Goal: Task Accomplishment & Management: Use online tool/utility

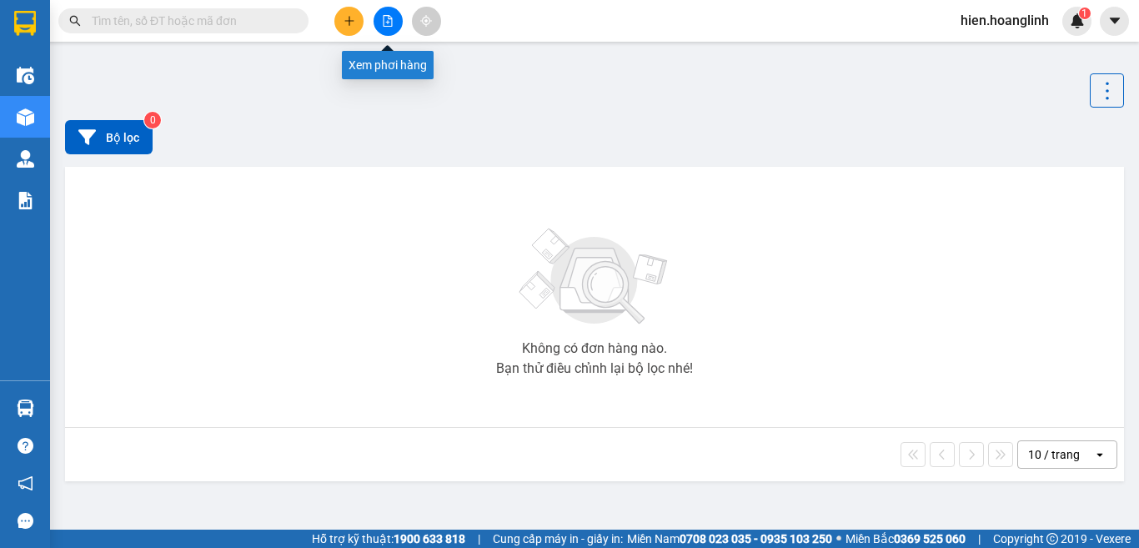
click at [388, 26] on icon "file-add" at bounding box center [387, 21] width 9 height 12
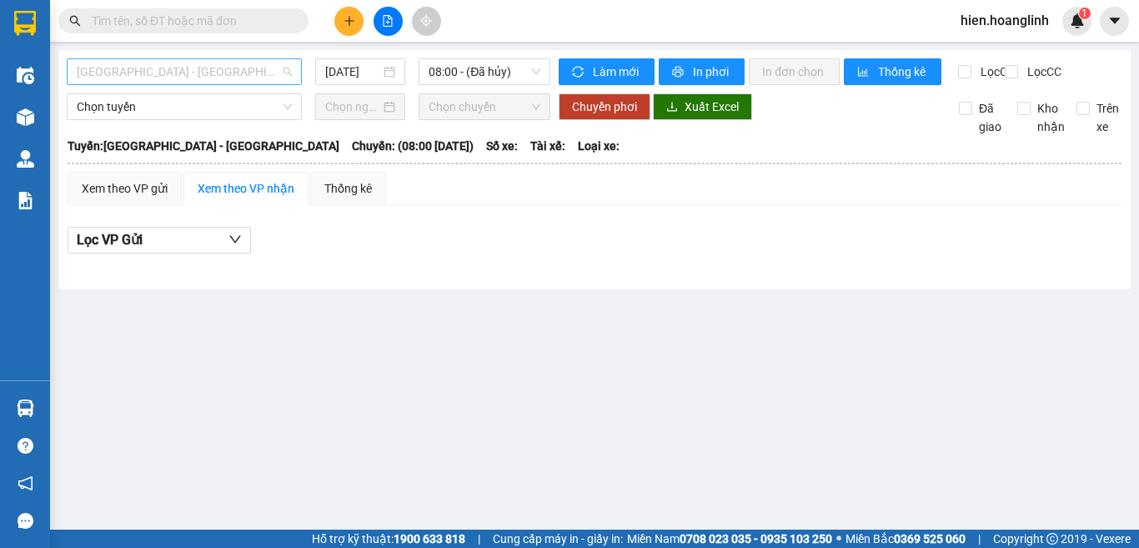
click at [179, 77] on span "[GEOGRAPHIC_DATA] - [GEOGRAPHIC_DATA]" at bounding box center [184, 71] width 215 height 25
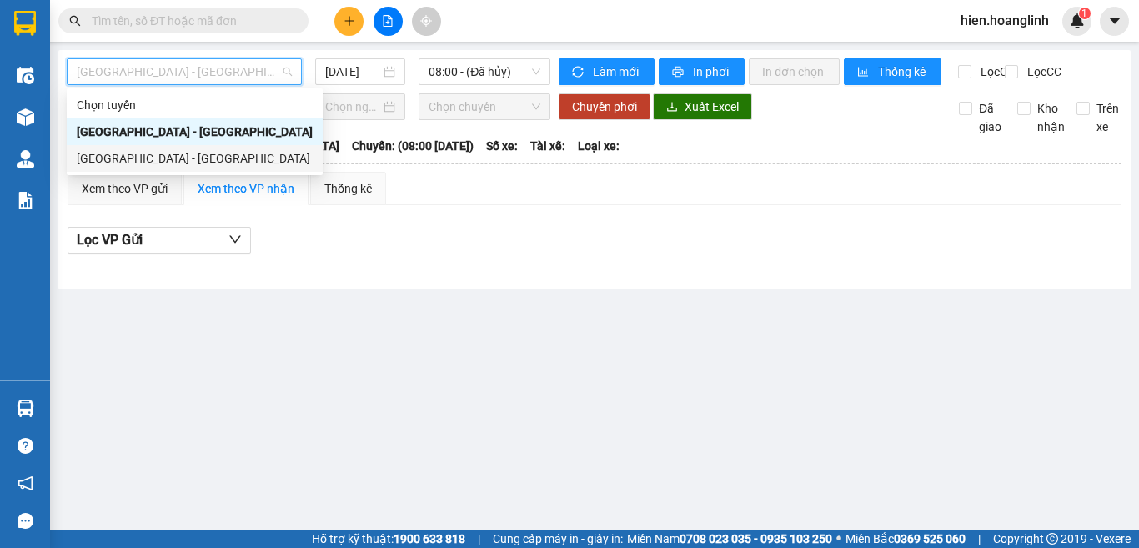
click at [194, 164] on div "[GEOGRAPHIC_DATA] - [GEOGRAPHIC_DATA]" at bounding box center [195, 158] width 236 height 18
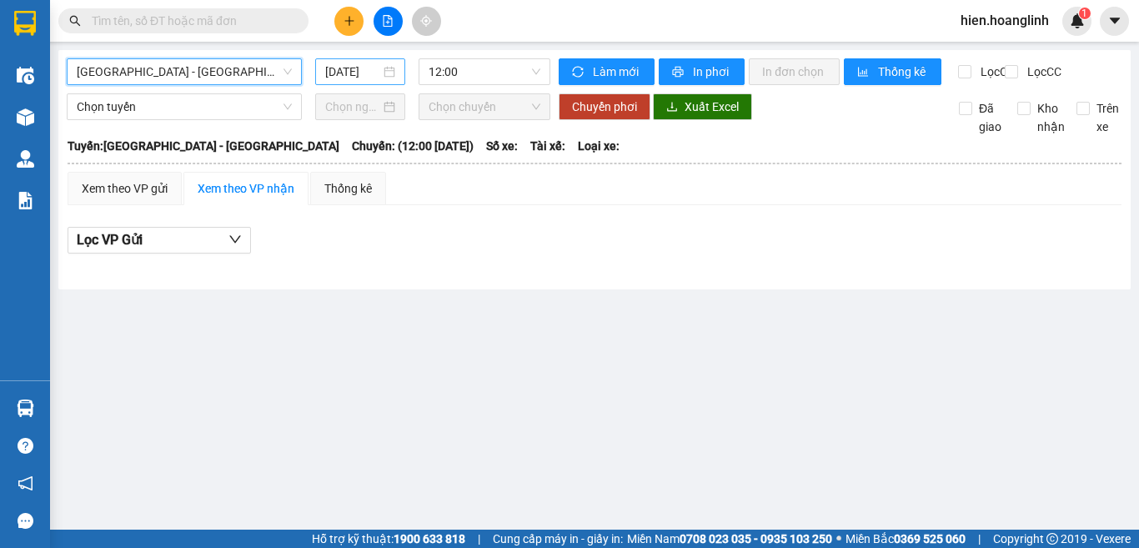
click at [354, 69] on input "[DATE]" at bounding box center [352, 72] width 55 height 18
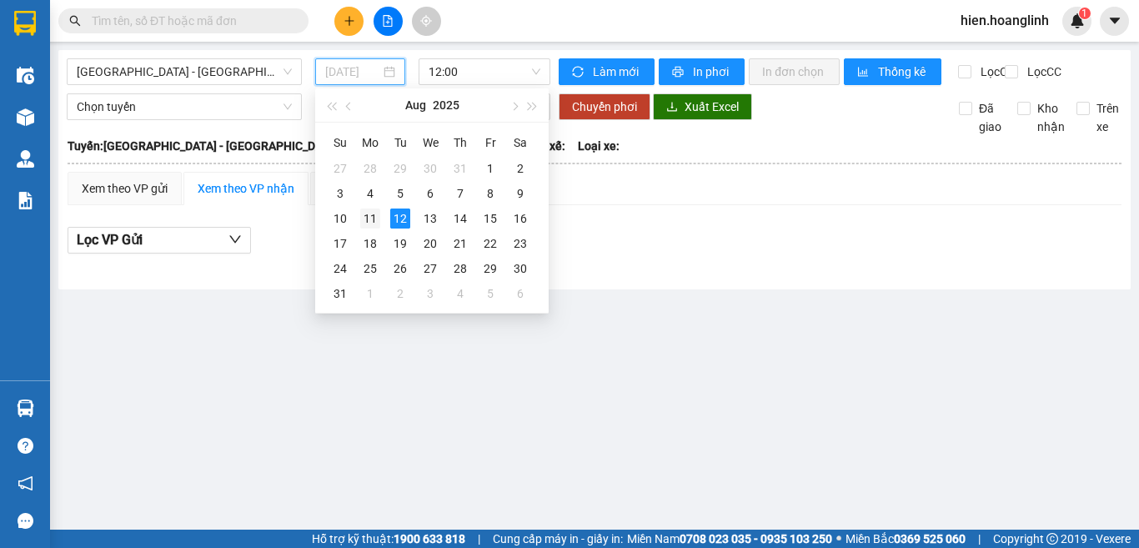
click at [370, 212] on div "11" at bounding box center [370, 218] width 20 height 20
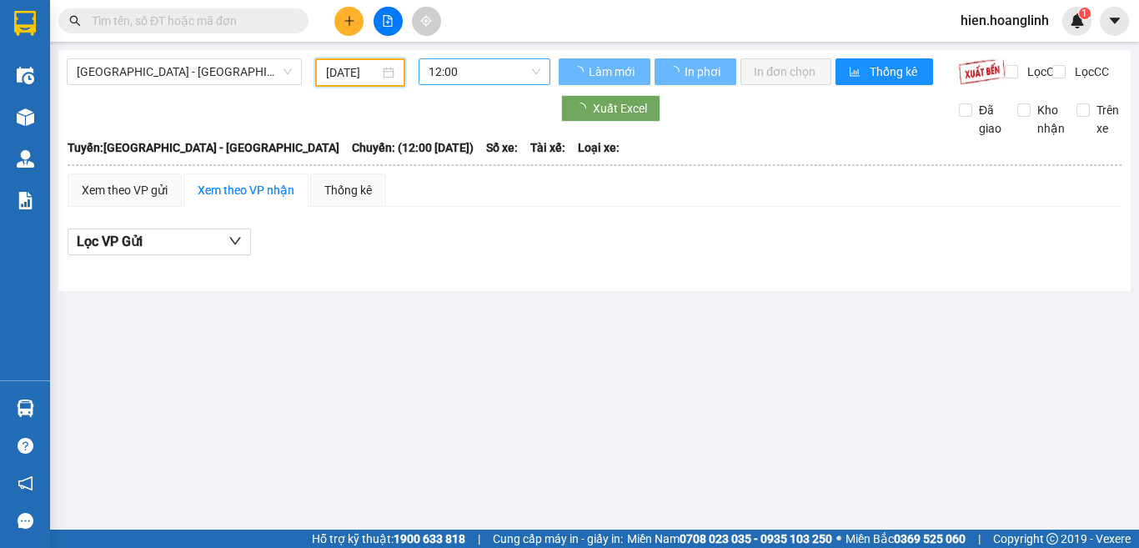
type input "[DATE]"
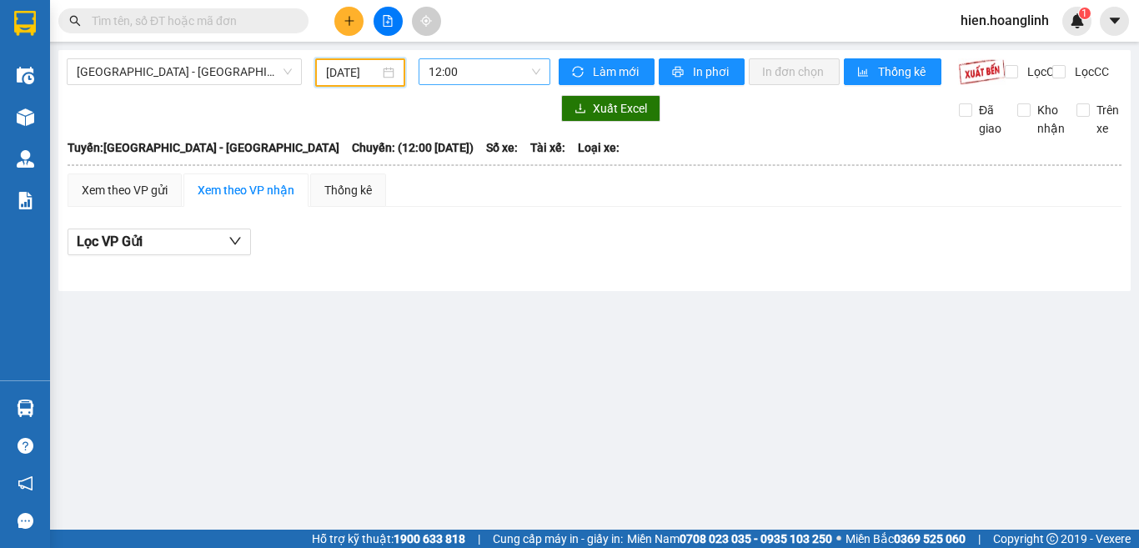
click at [478, 76] on span "12:00" at bounding box center [485, 71] width 112 height 25
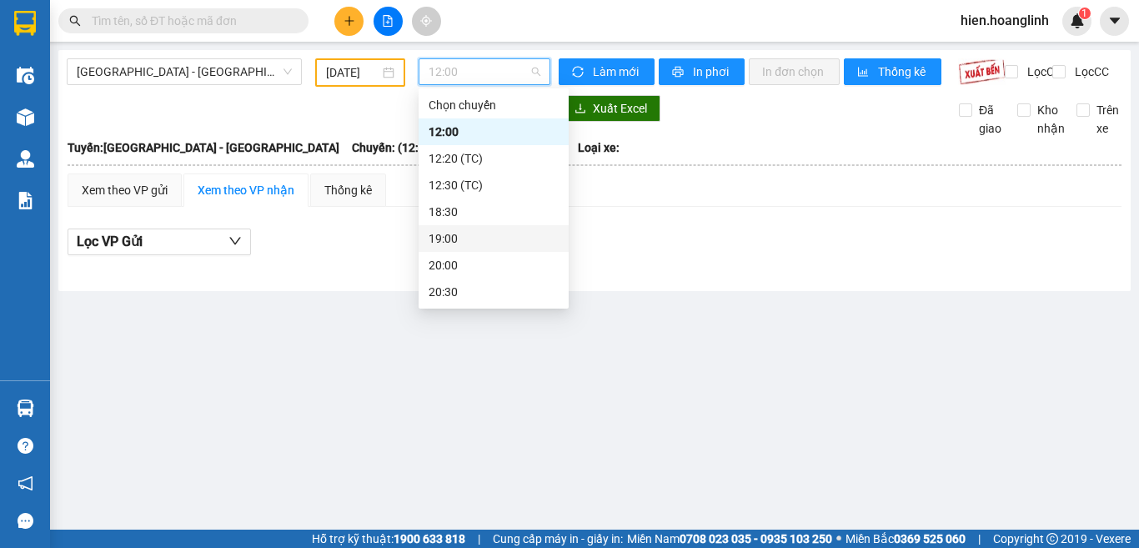
click at [442, 231] on div "19:00" at bounding box center [494, 238] width 130 height 18
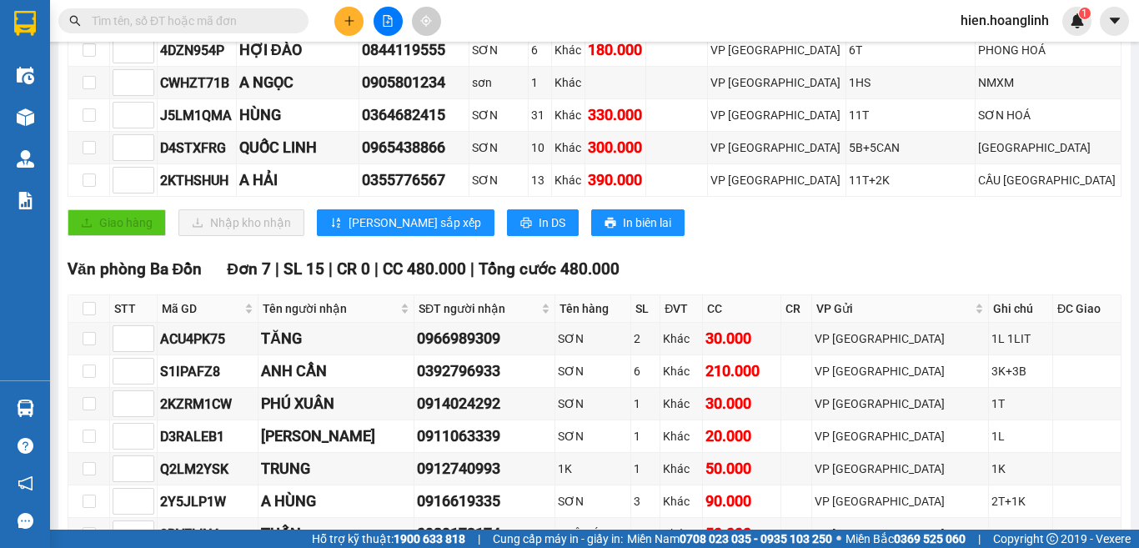
scroll to position [834, 0]
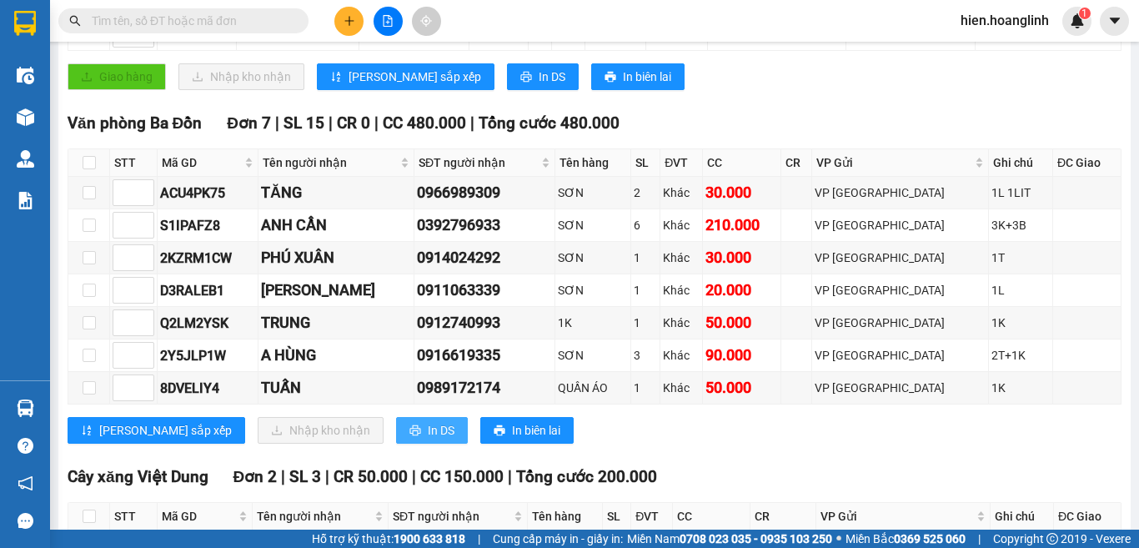
click at [428, 439] on span "In DS" at bounding box center [441, 430] width 27 height 18
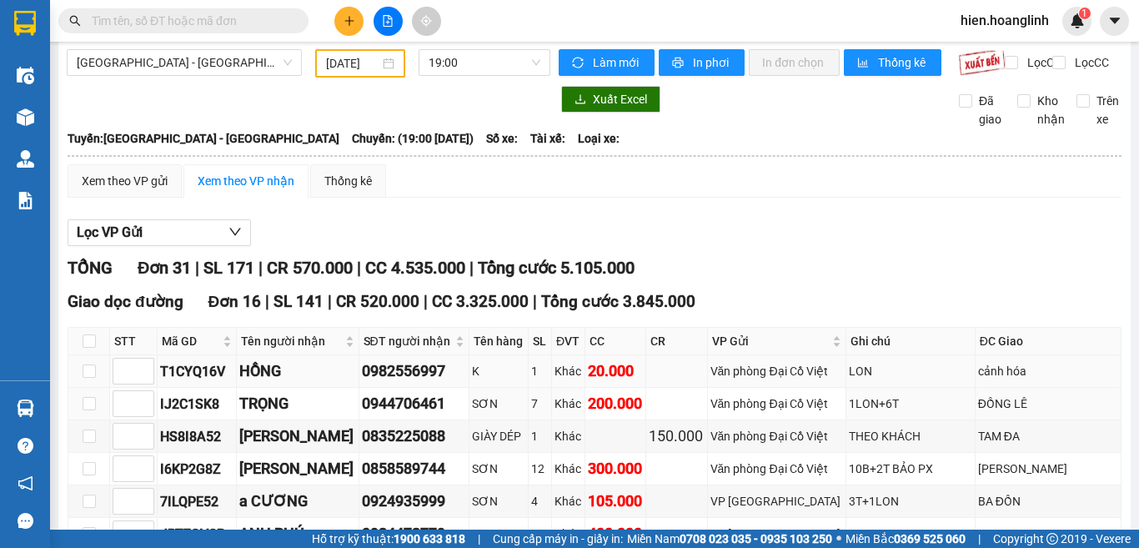
scroll to position [0, 0]
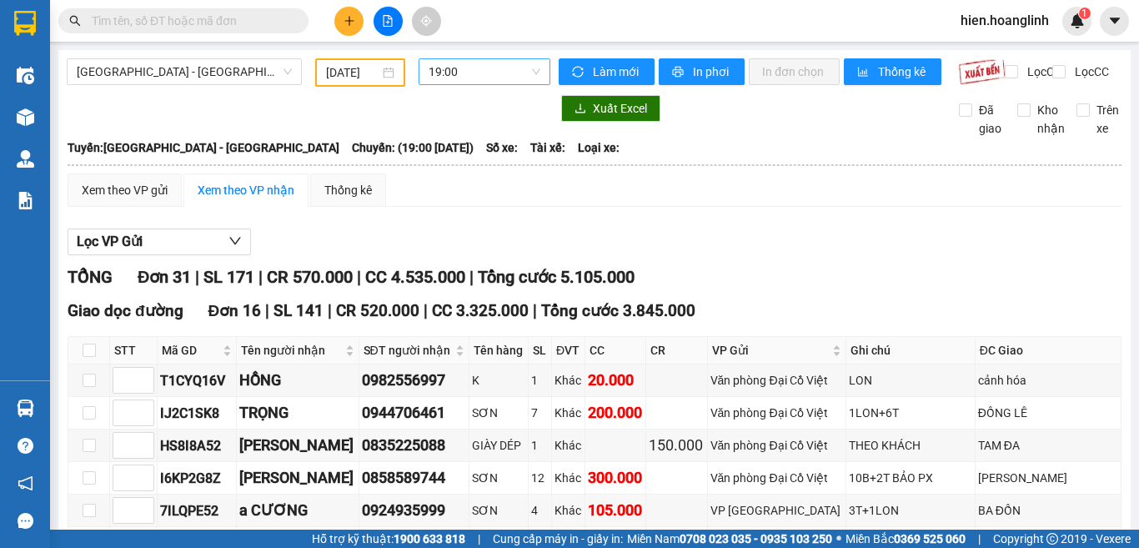
click at [484, 73] on span "19:00" at bounding box center [485, 71] width 112 height 25
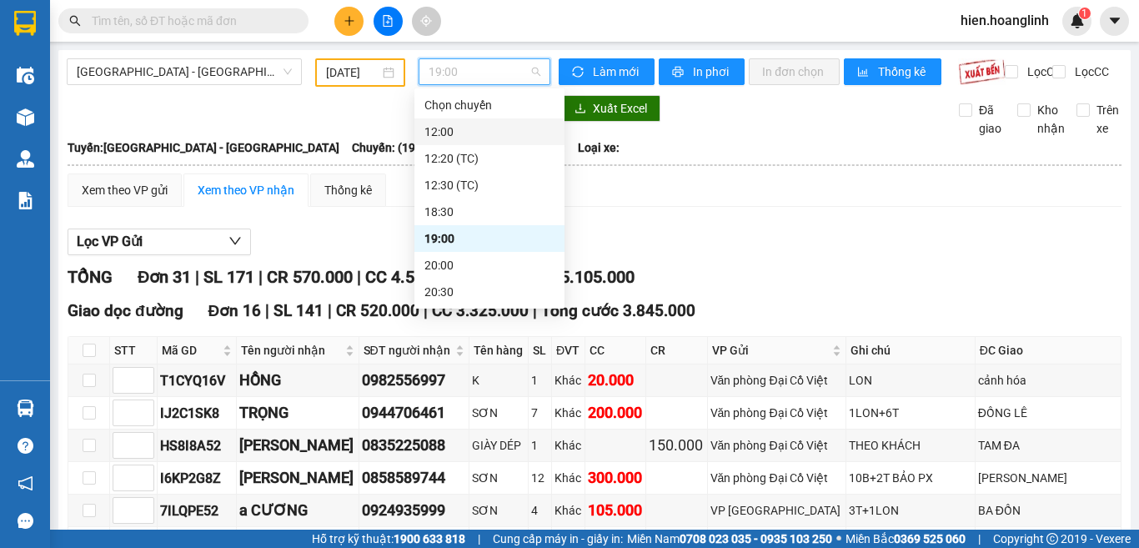
click at [470, 131] on div "12:00" at bounding box center [489, 132] width 130 height 18
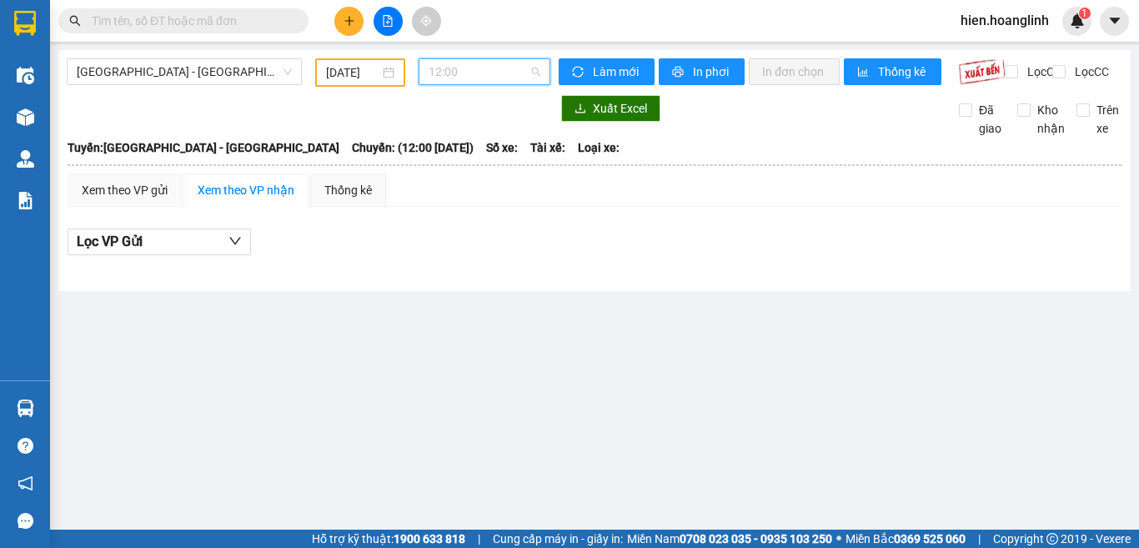
click at [477, 79] on span "12:00" at bounding box center [485, 71] width 112 height 25
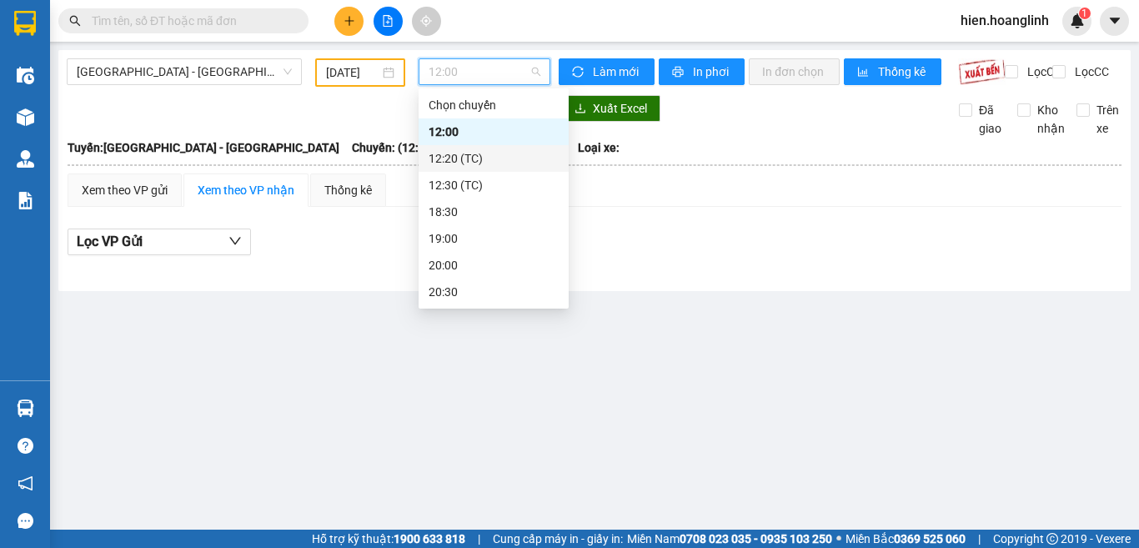
click at [469, 157] on div "12:20 (TC)" at bounding box center [494, 158] width 130 height 18
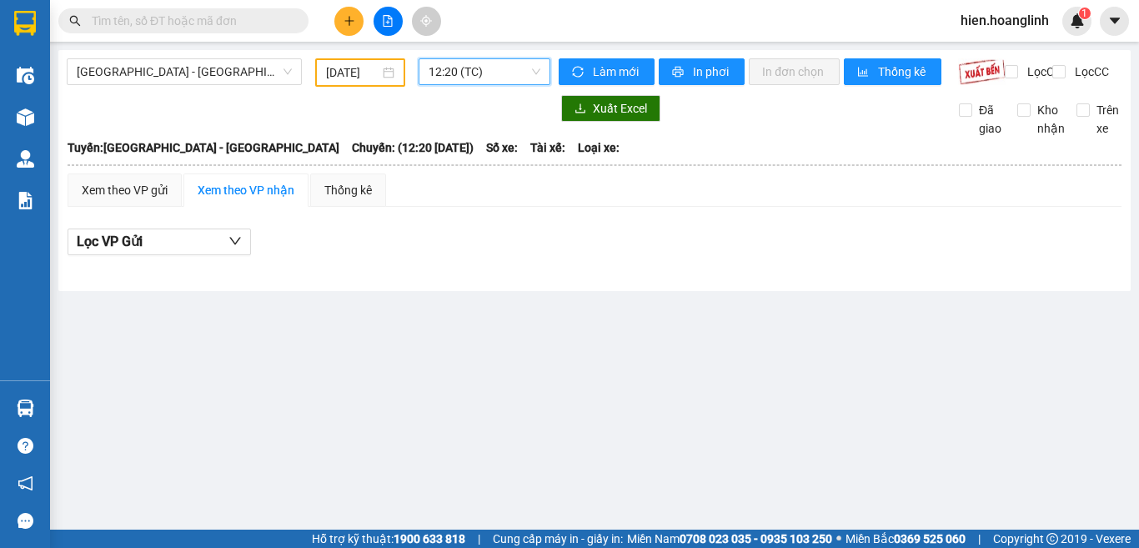
click at [479, 73] on span "12:20 (TC)" at bounding box center [485, 71] width 112 height 25
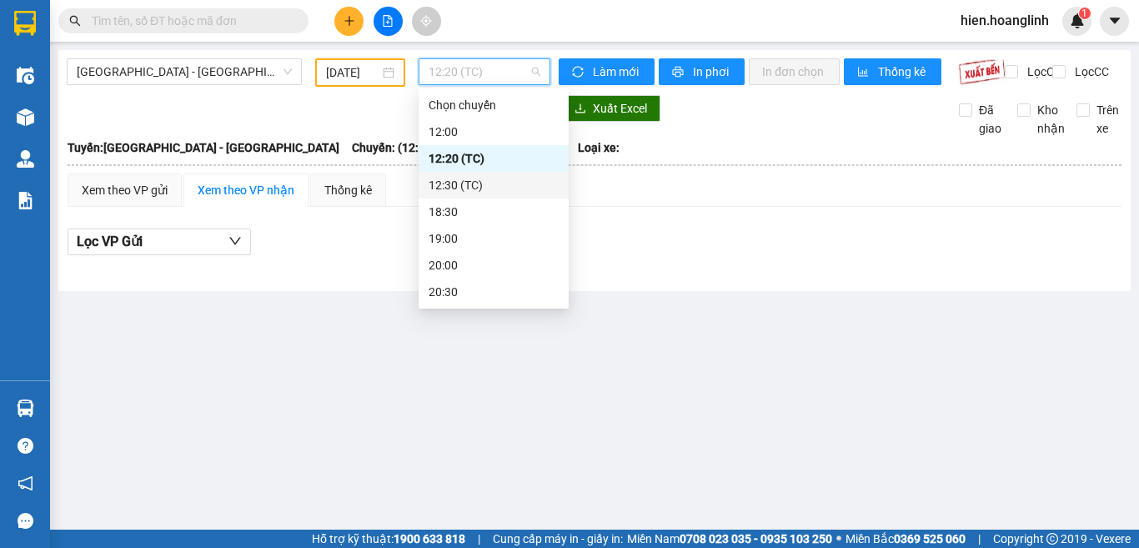
click at [485, 192] on div "12:30 (TC)" at bounding box center [494, 185] width 130 height 18
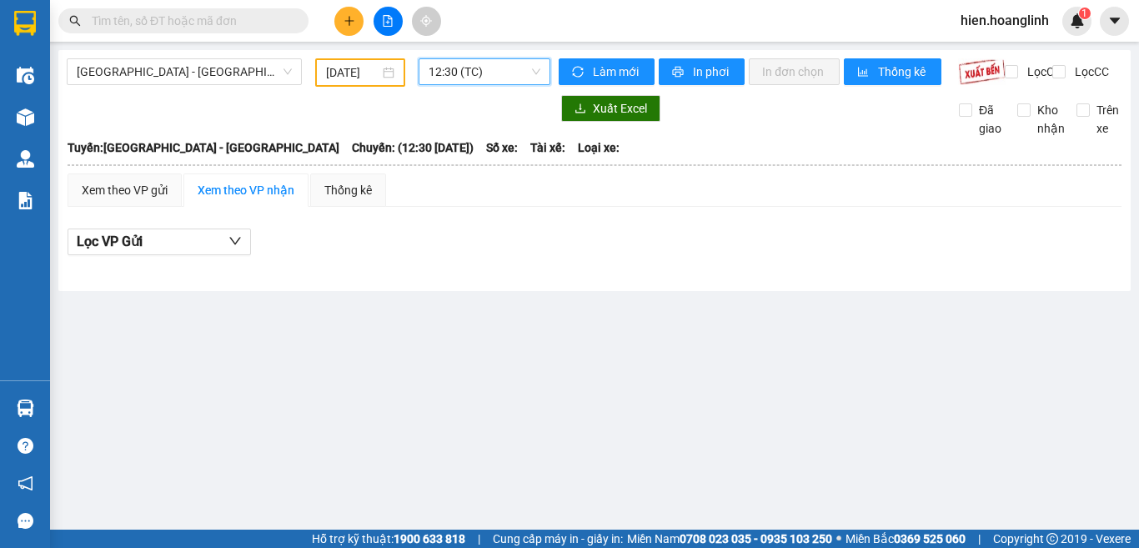
click at [499, 72] on span "12:30 (TC)" at bounding box center [485, 71] width 112 height 25
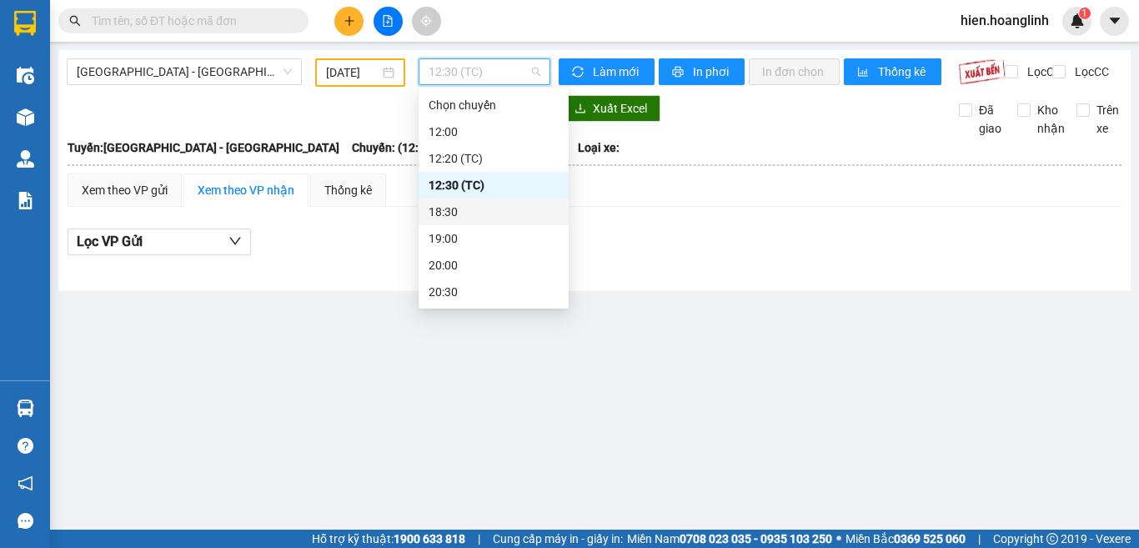
click at [451, 210] on div "18:30" at bounding box center [494, 212] width 130 height 18
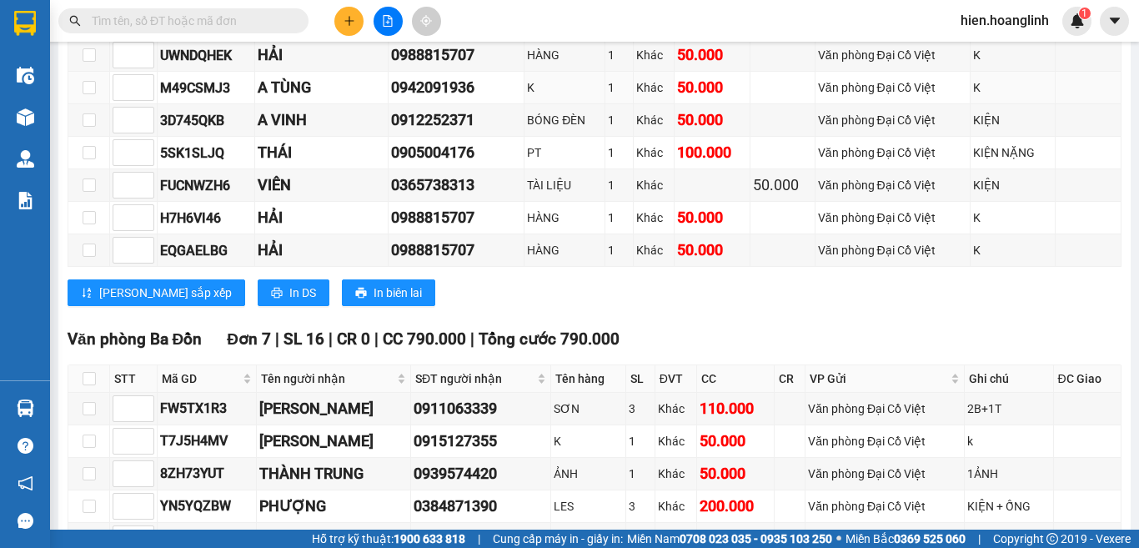
scroll to position [1251, 0]
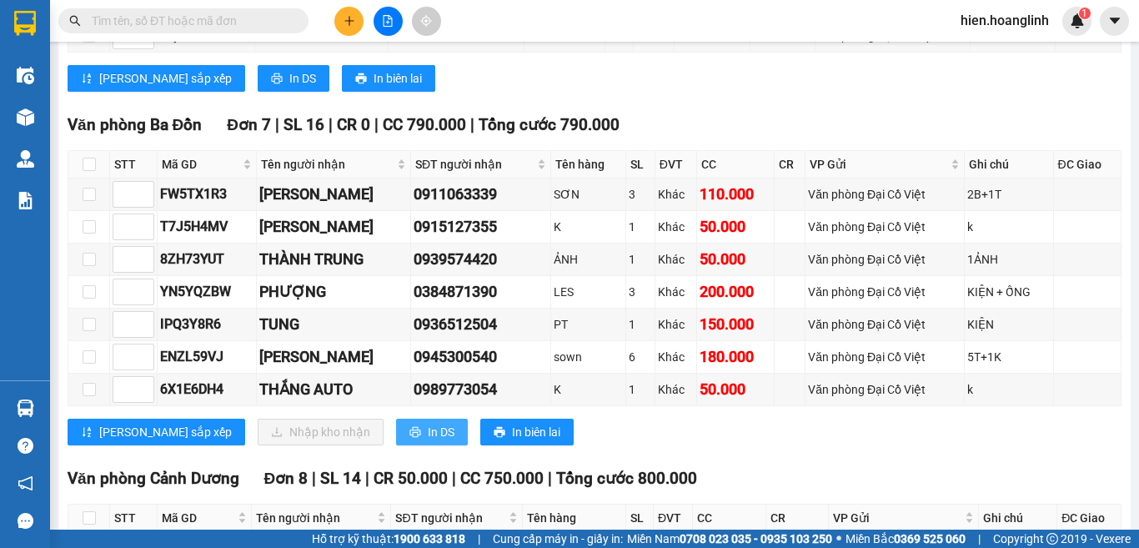
click at [396, 443] on button "In DS" at bounding box center [432, 432] width 72 height 27
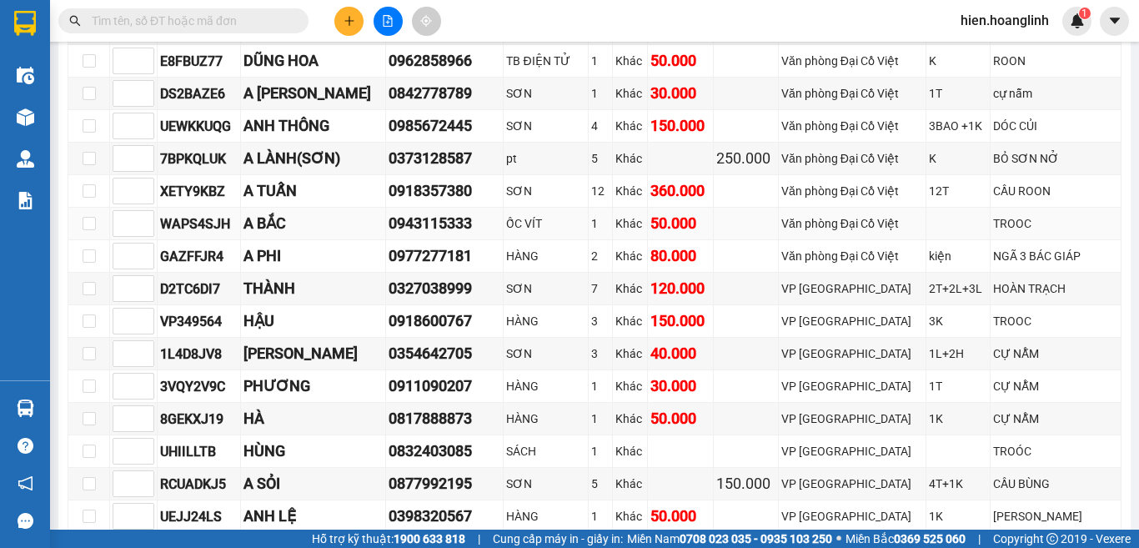
scroll to position [0, 0]
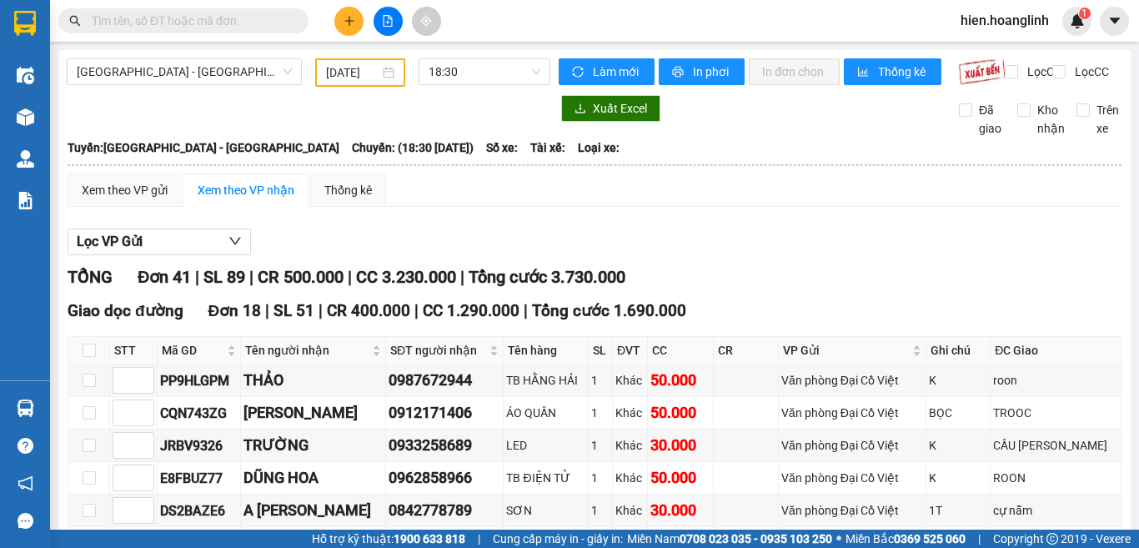
click at [133, 22] on input "text" at bounding box center [190, 21] width 197 height 18
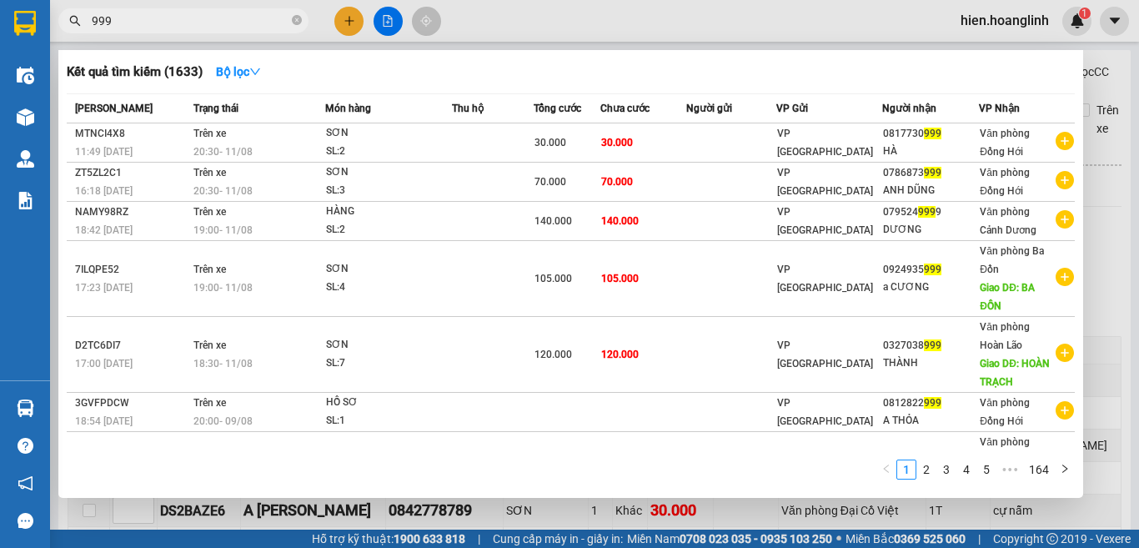
type input "999"
click at [512, 23] on div at bounding box center [569, 274] width 1139 height 548
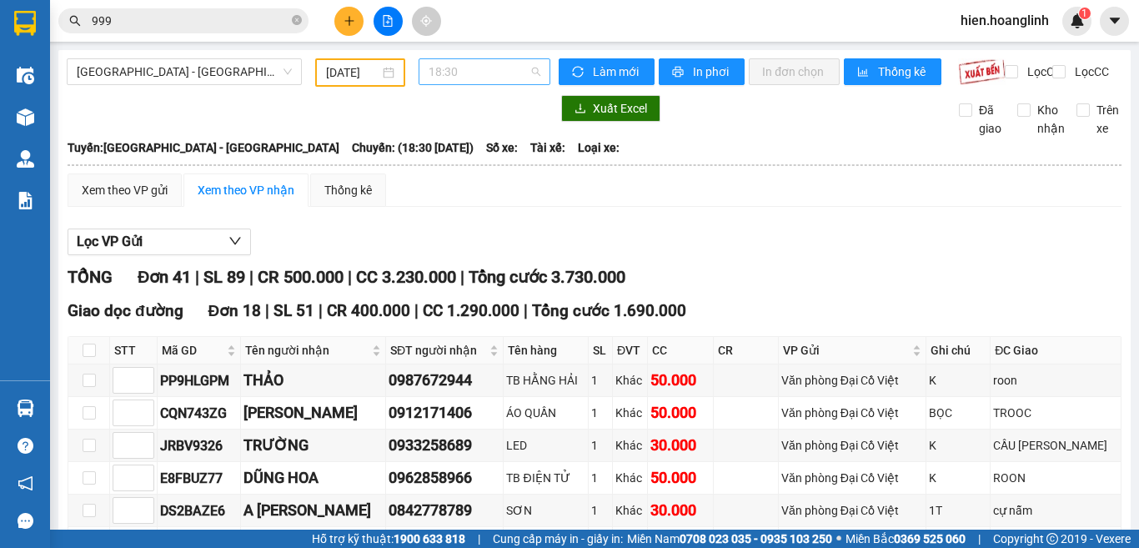
click at [441, 76] on span "18:30" at bounding box center [485, 71] width 112 height 25
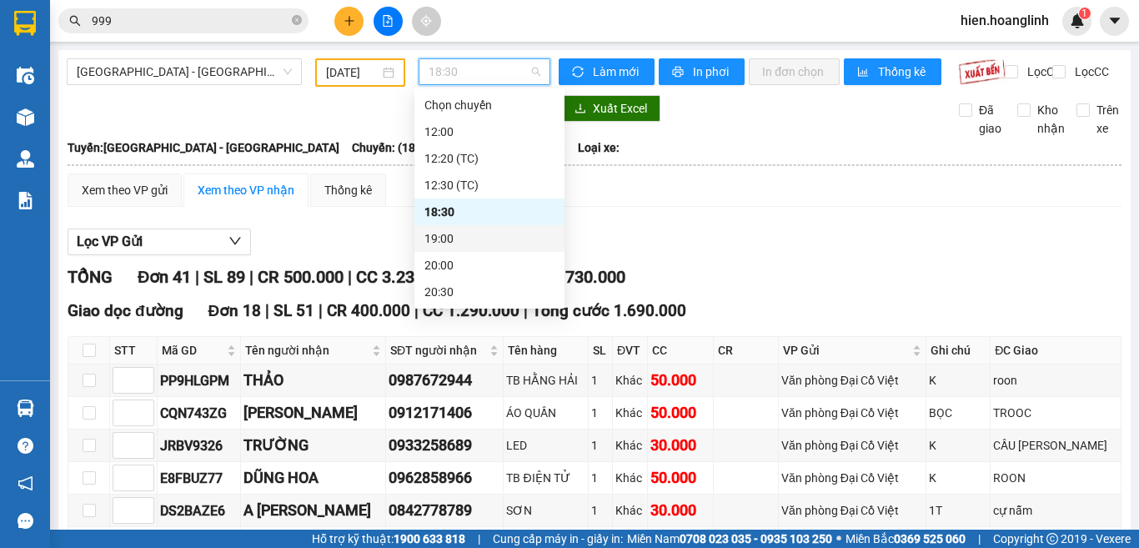
click at [459, 237] on div "19:00" at bounding box center [489, 238] width 130 height 18
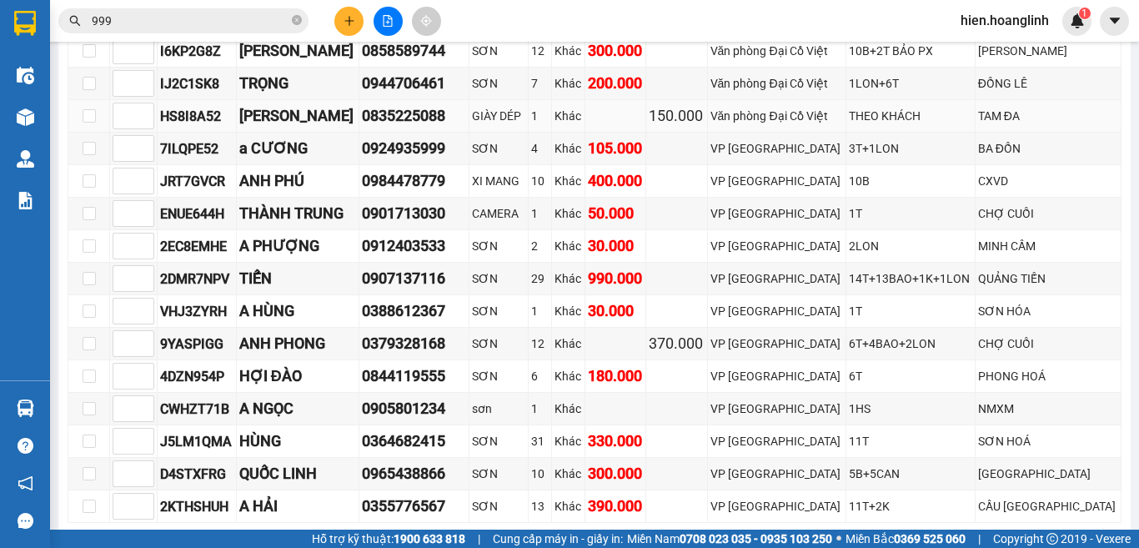
scroll to position [417, 0]
